Goal: Information Seeking & Learning: Learn about a topic

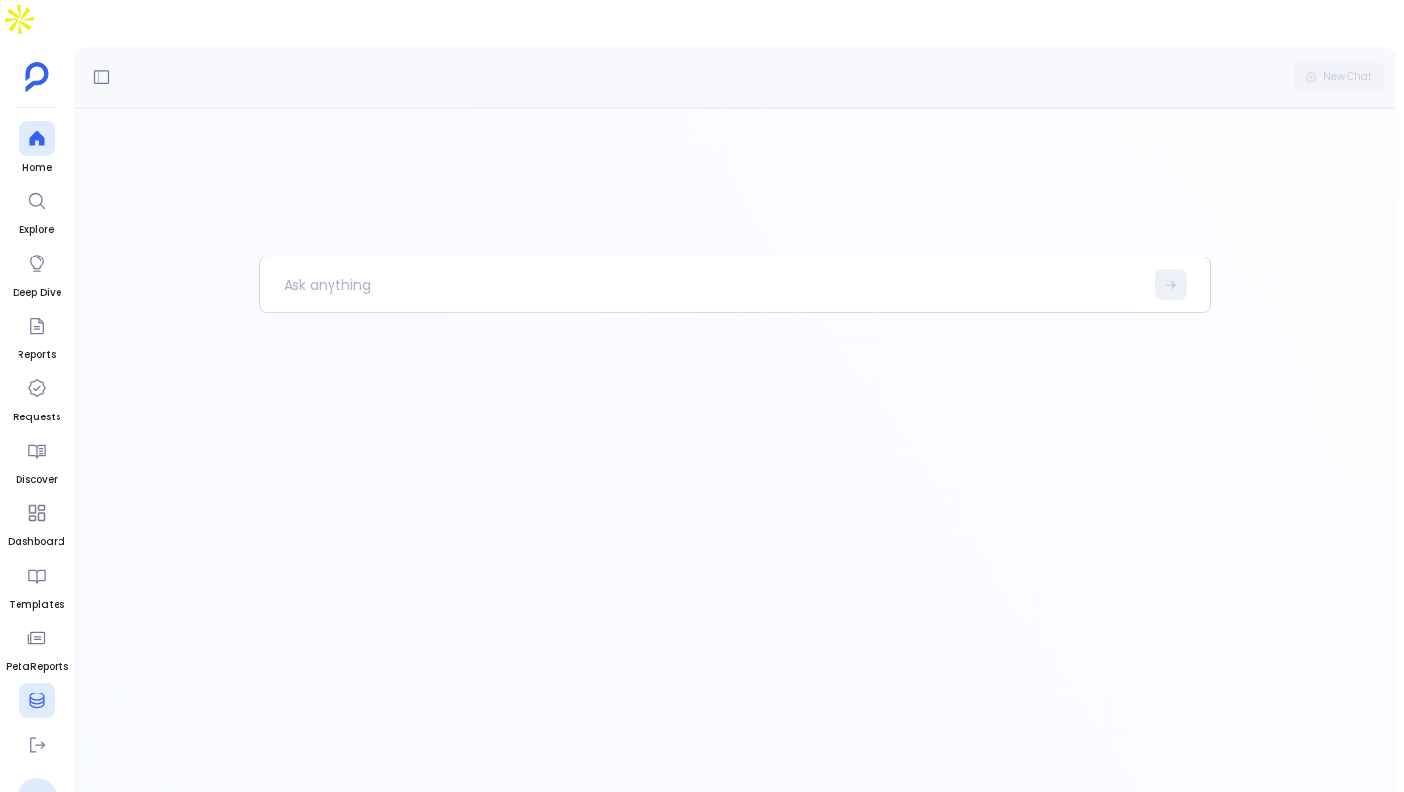
click at [40, 652] on icon at bounding box center [36, 700] width 15 height 16
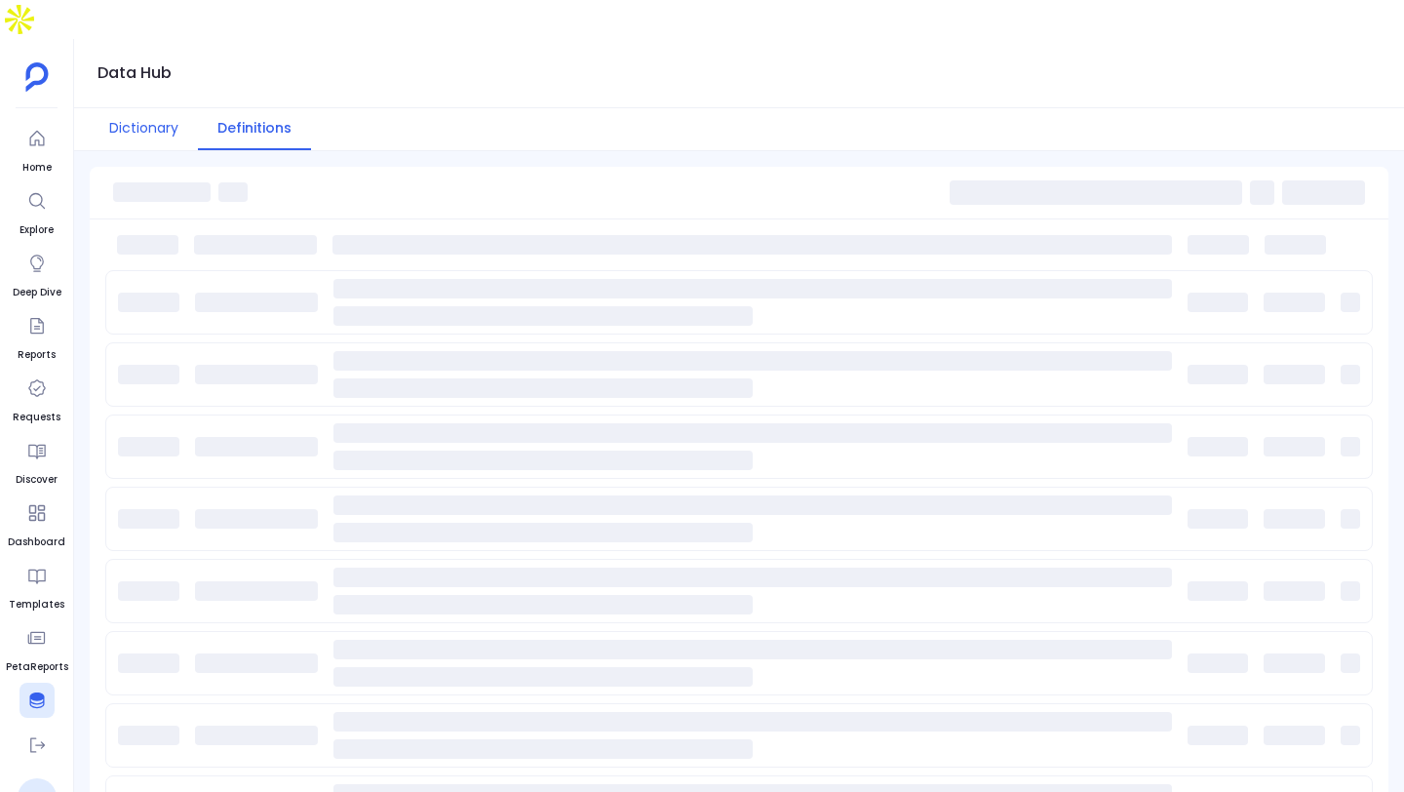
click at [137, 108] on button "Dictionary" at bounding box center [144, 129] width 108 height 42
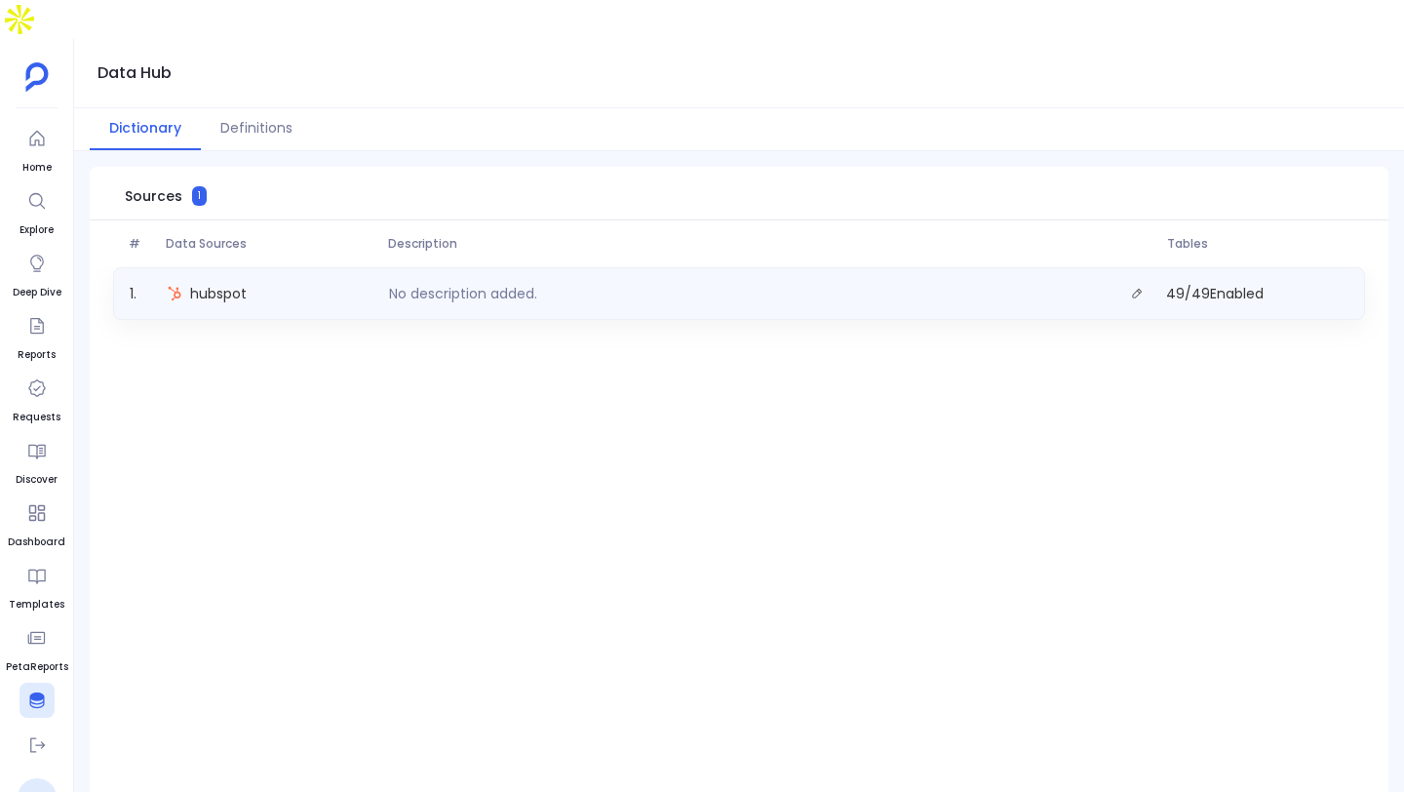
click at [271, 267] on div "1 . hubspot No description added. 49 / 49 Enabled" at bounding box center [739, 293] width 1252 height 53
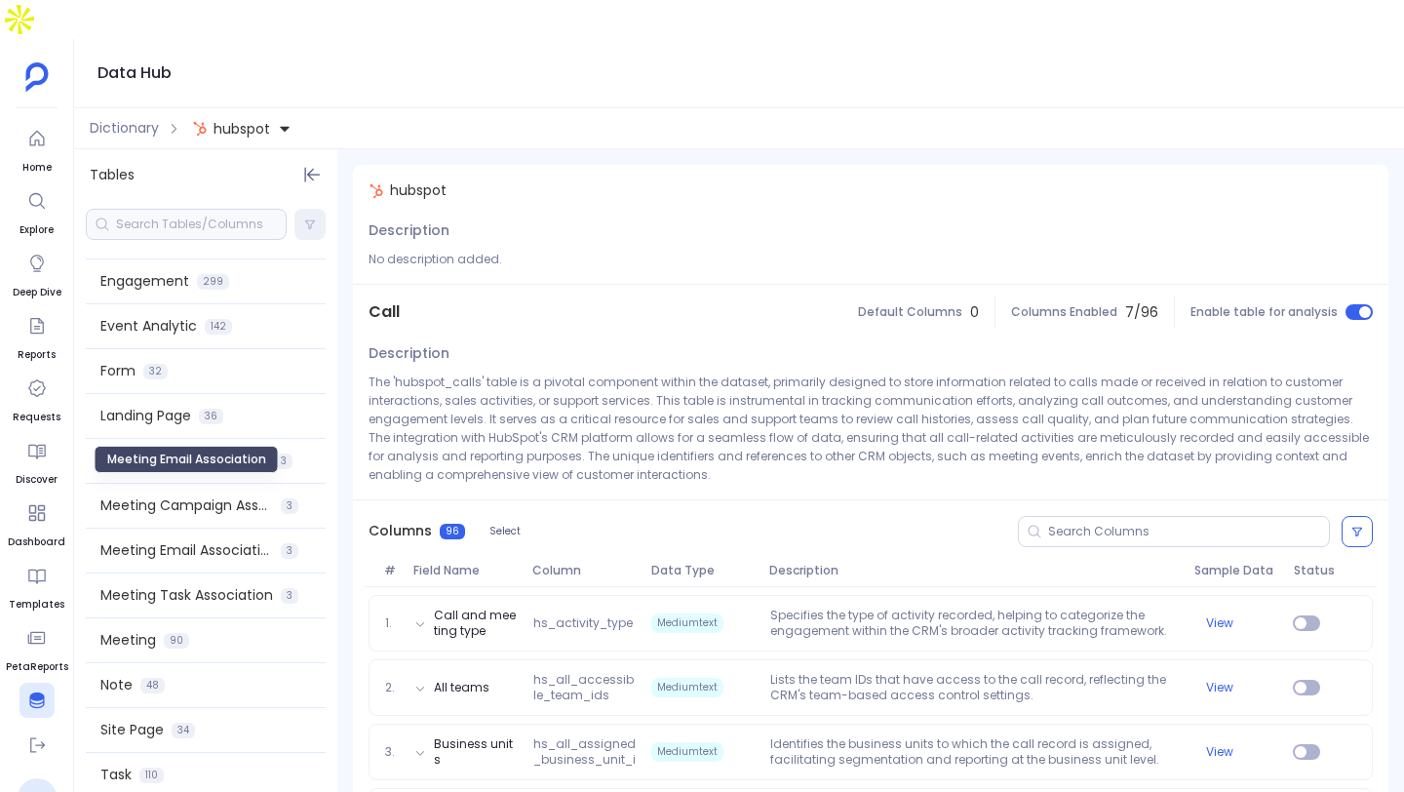
scroll to position [1629, 0]
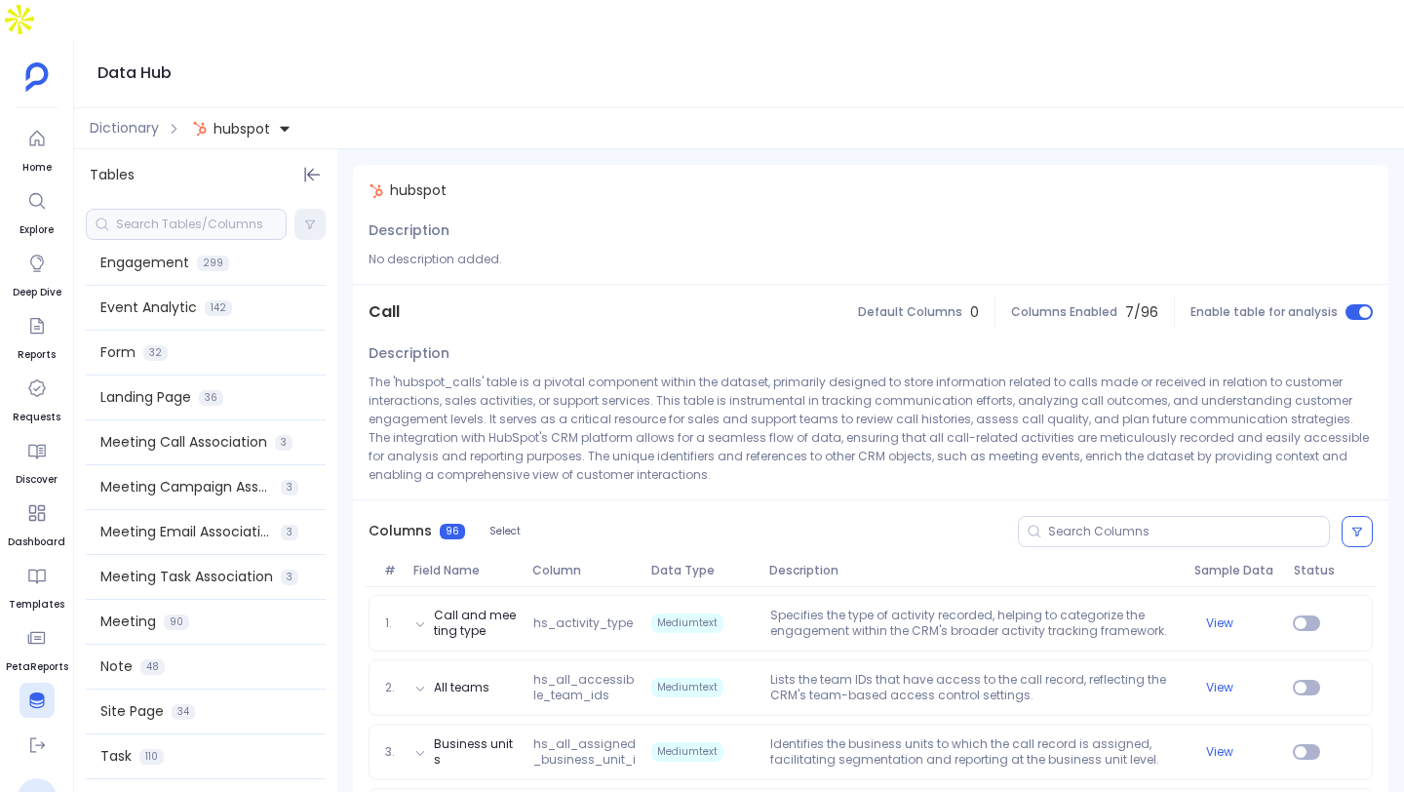
click at [194, 209] on div at bounding box center [186, 224] width 201 height 31
click at [194, 216] on input at bounding box center [201, 224] width 170 height 16
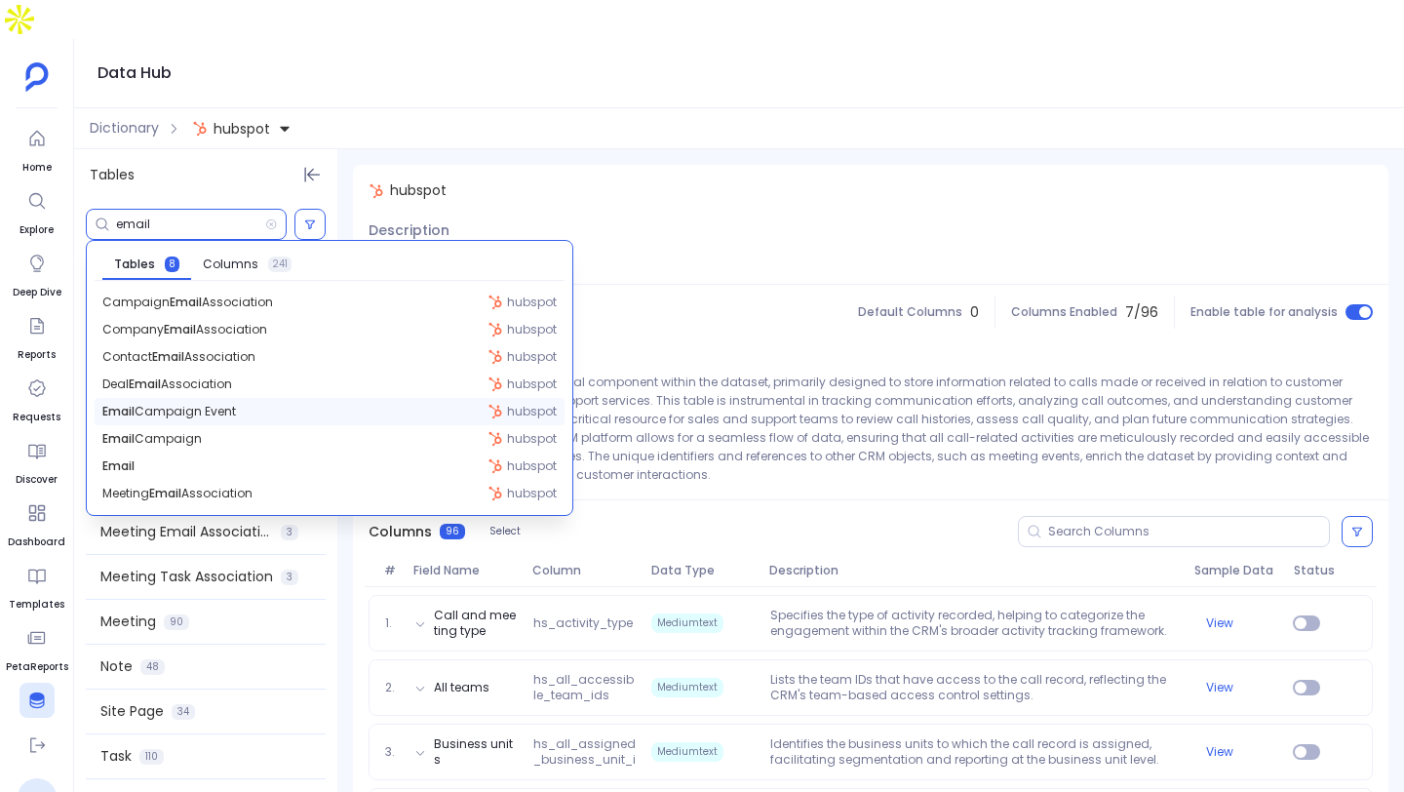
type input "email"
click at [258, 398] on div "Email Campaign Event hubspot" at bounding box center [330, 411] width 470 height 27
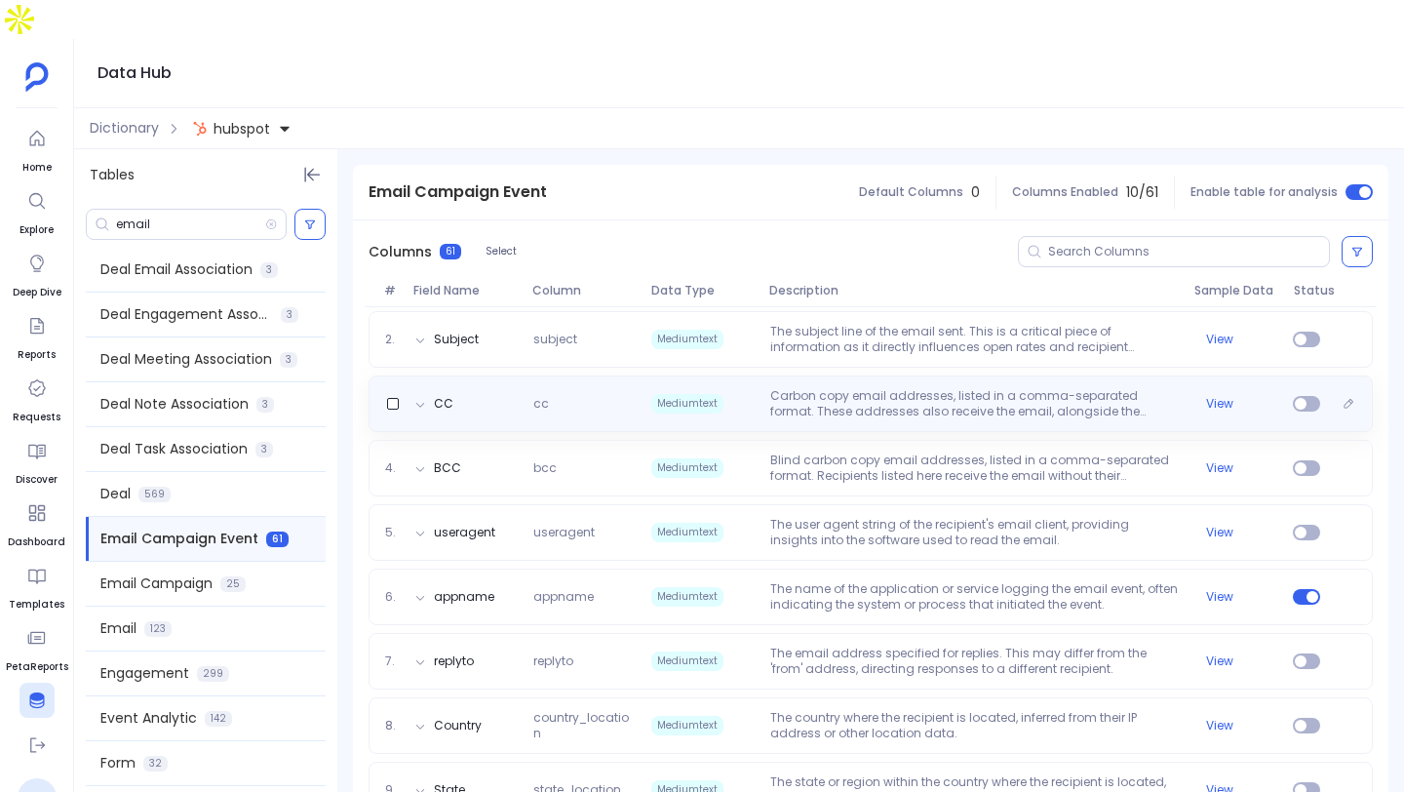
scroll to position [179, 0]
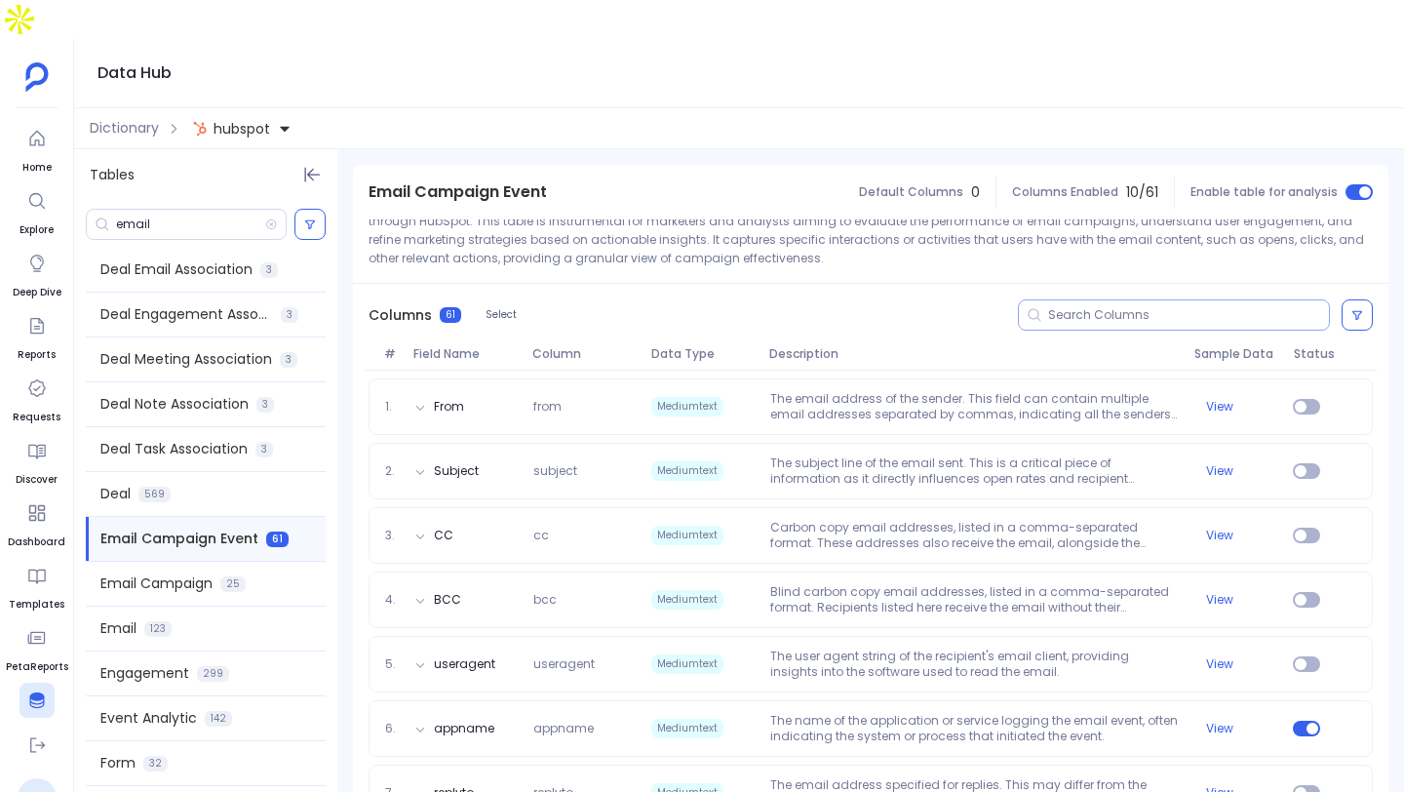
click at [1086, 307] on input at bounding box center [1188, 315] width 281 height 16
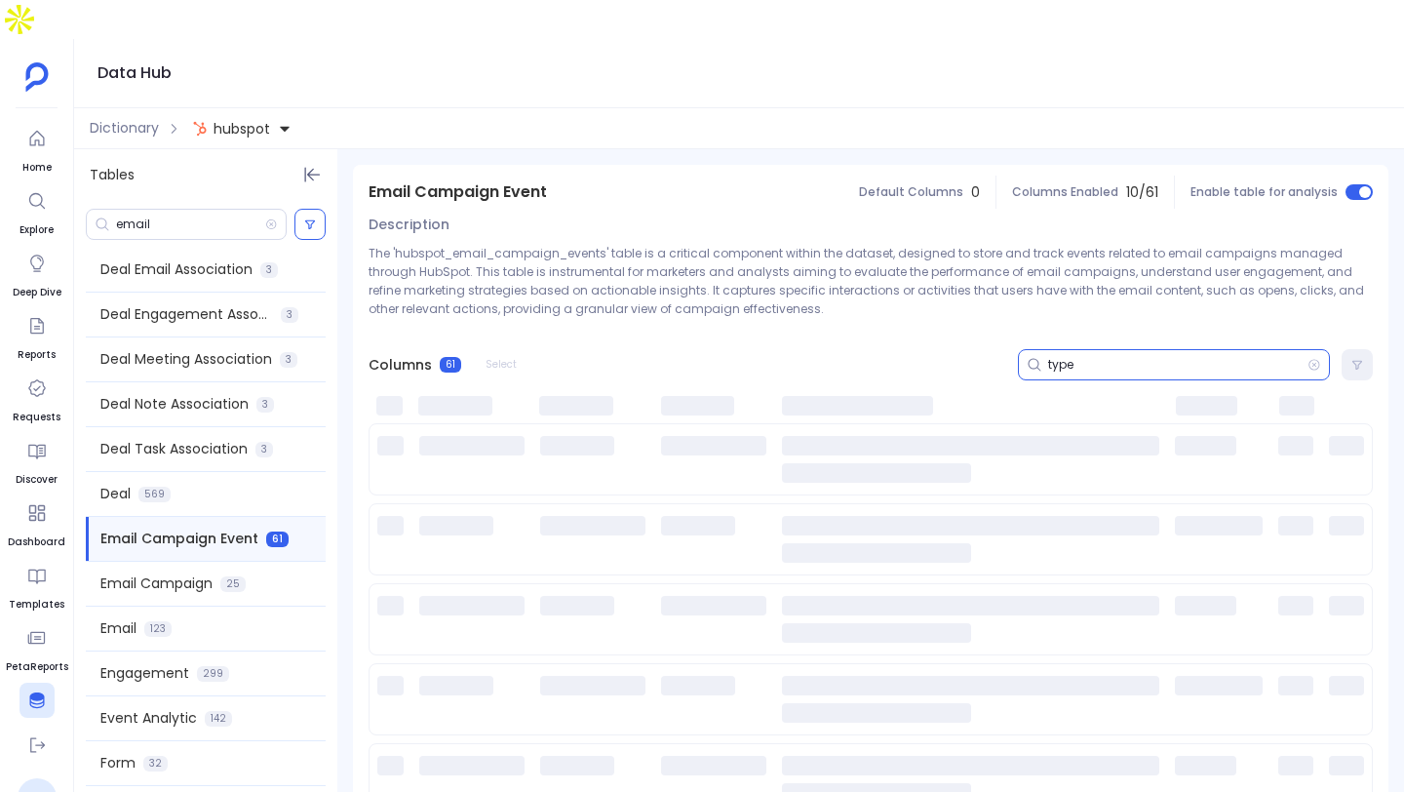
scroll to position [8, 0]
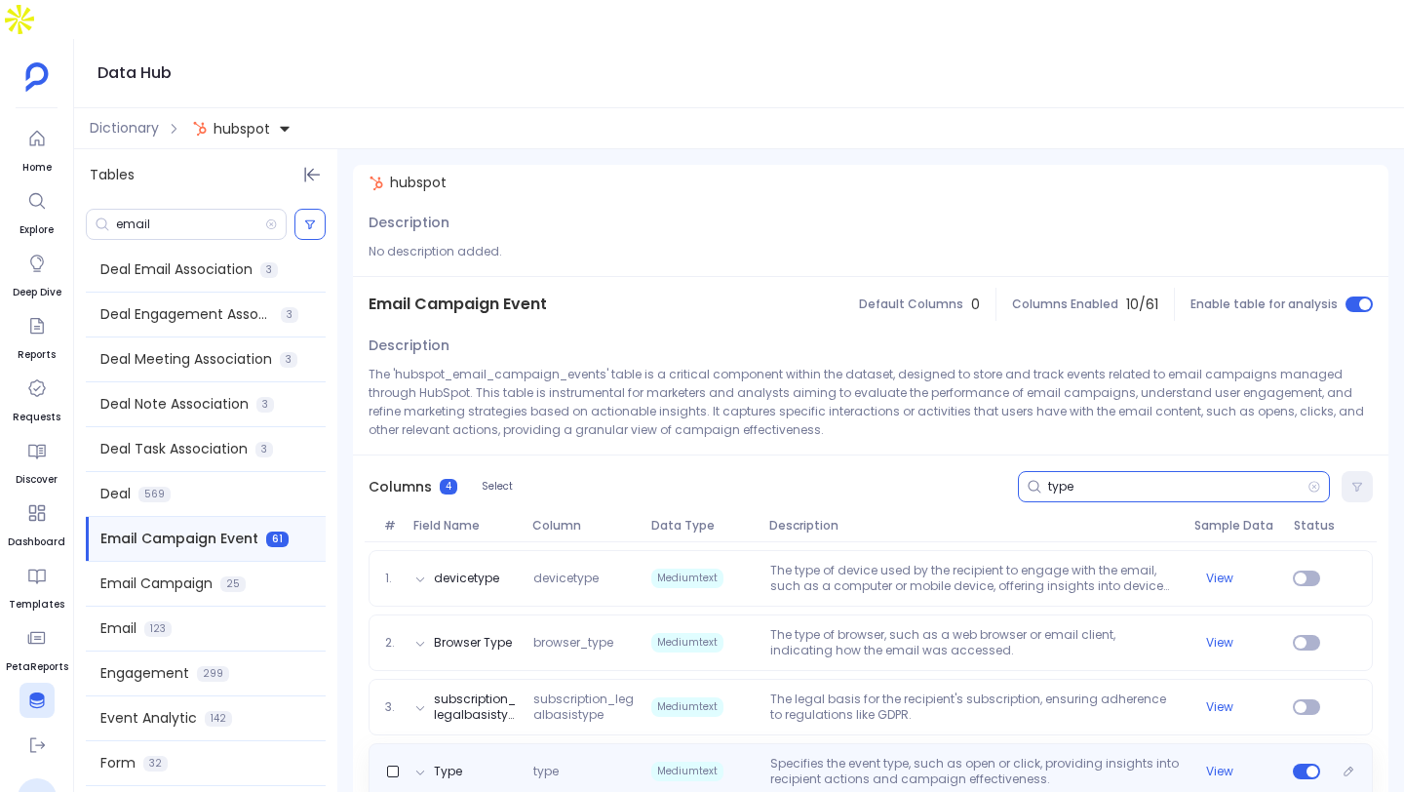
type input "type"
click at [1001, 652] on div "Type type Mediumtext Specifies the event type, such as open or click, providing…" at bounding box center [871, 771] width 1004 height 57
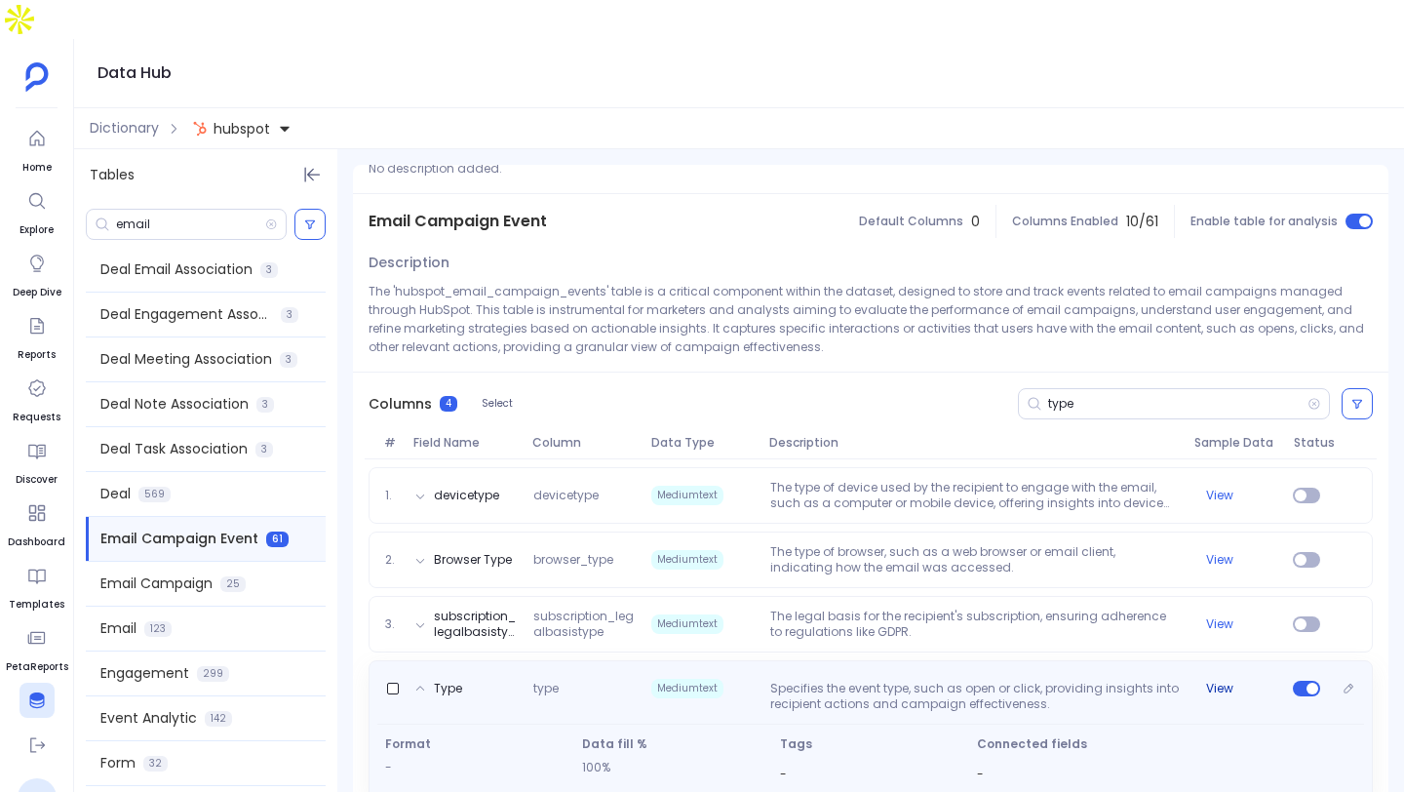
click at [1169, 652] on button "View" at bounding box center [1219, 689] width 27 height 16
